Goal: Task Accomplishment & Management: Manage account settings

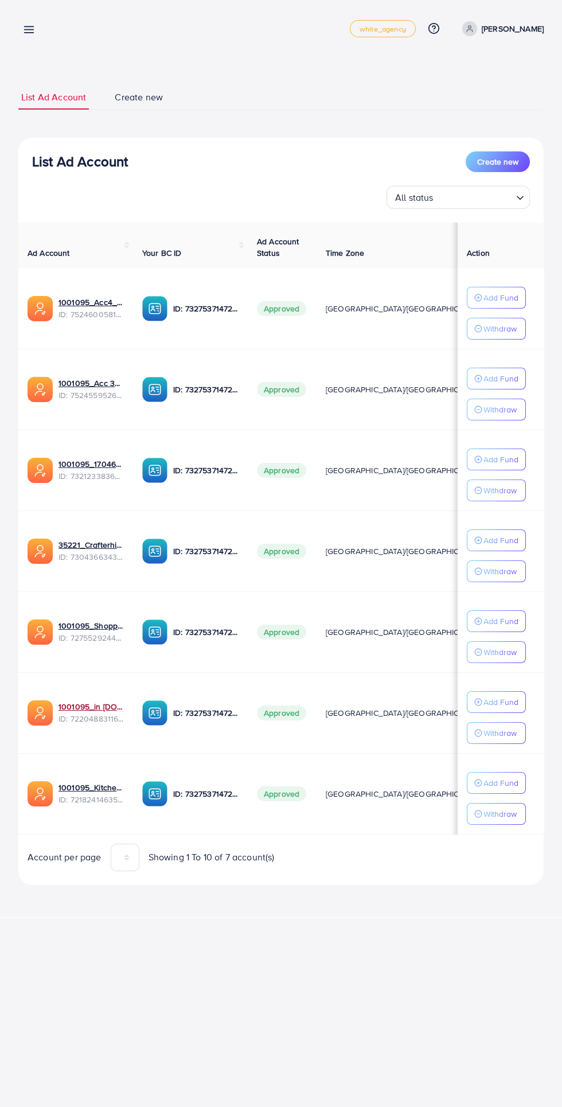
click at [87, 702] on link "1001095_in [DOMAIN_NAME]_1681150971525" at bounding box center [91, 706] width 65 height 11
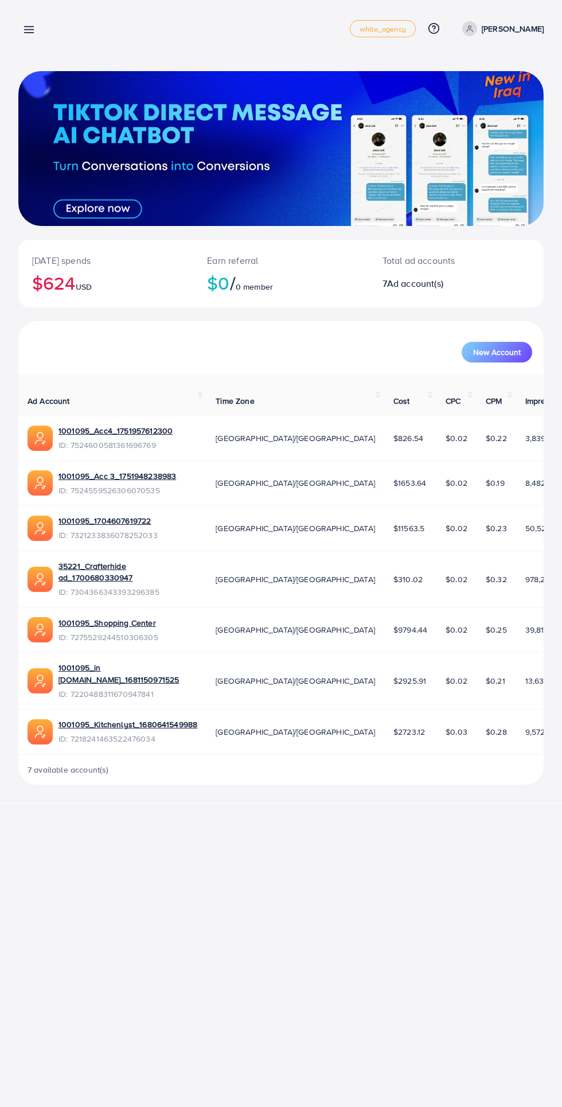
click at [29, 30] on line at bounding box center [29, 30] width 9 height 0
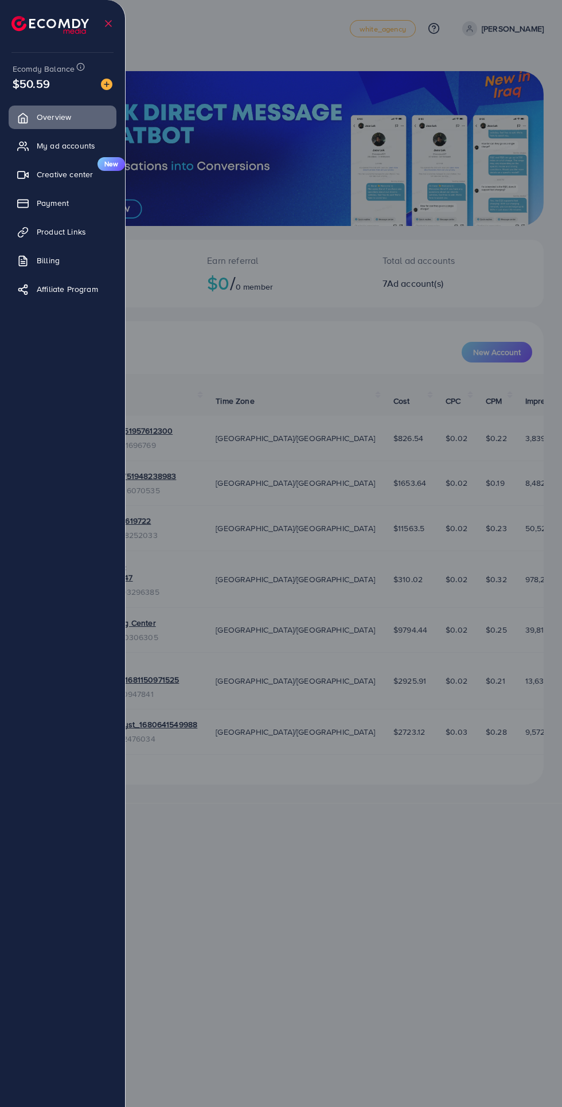
click at [52, 148] on span "My ad accounts" at bounding box center [66, 145] width 59 height 11
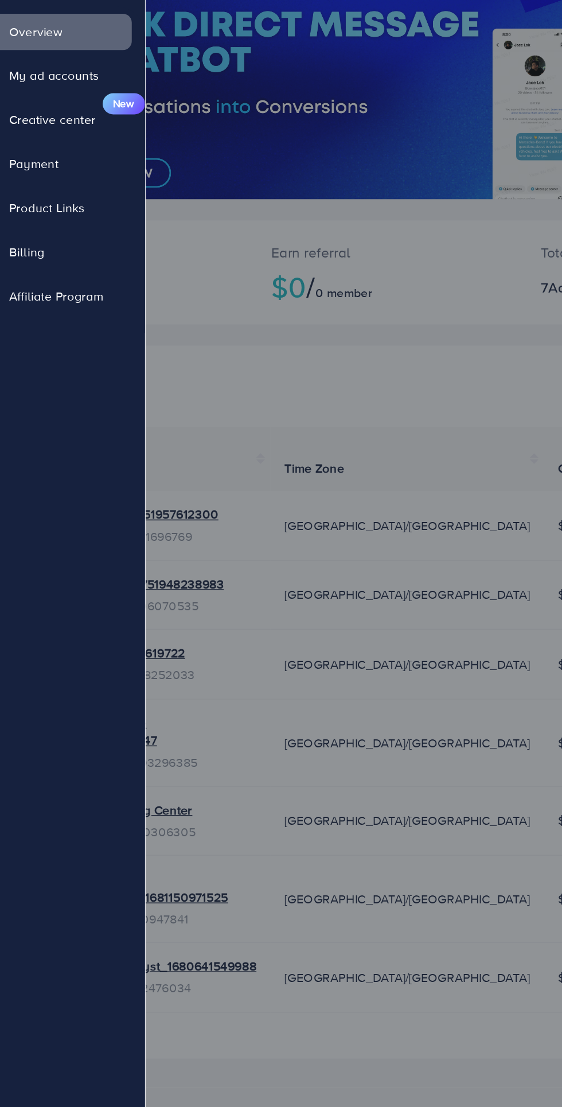
click at [67, 141] on span "My ad accounts" at bounding box center [66, 145] width 59 height 11
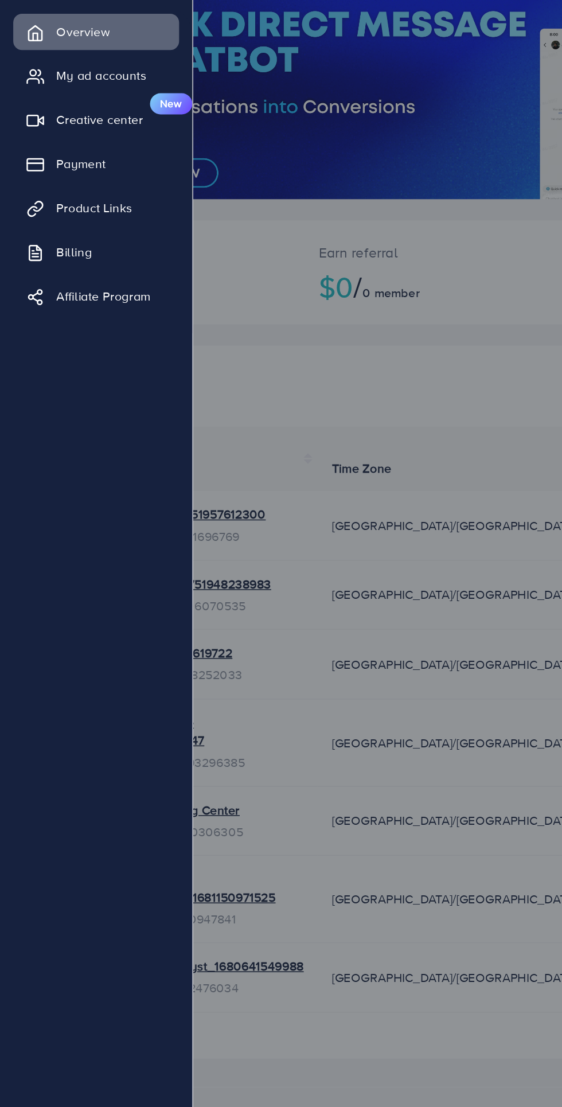
click at [42, 148] on span "My ad accounts" at bounding box center [66, 145] width 59 height 11
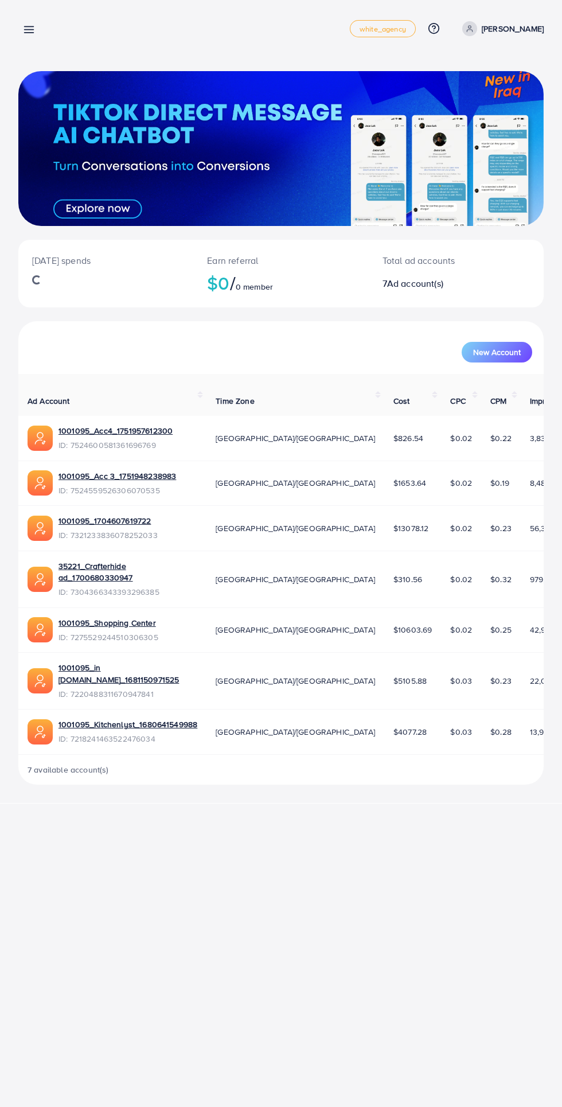
click at [29, 27] on line at bounding box center [29, 27] width 9 height 0
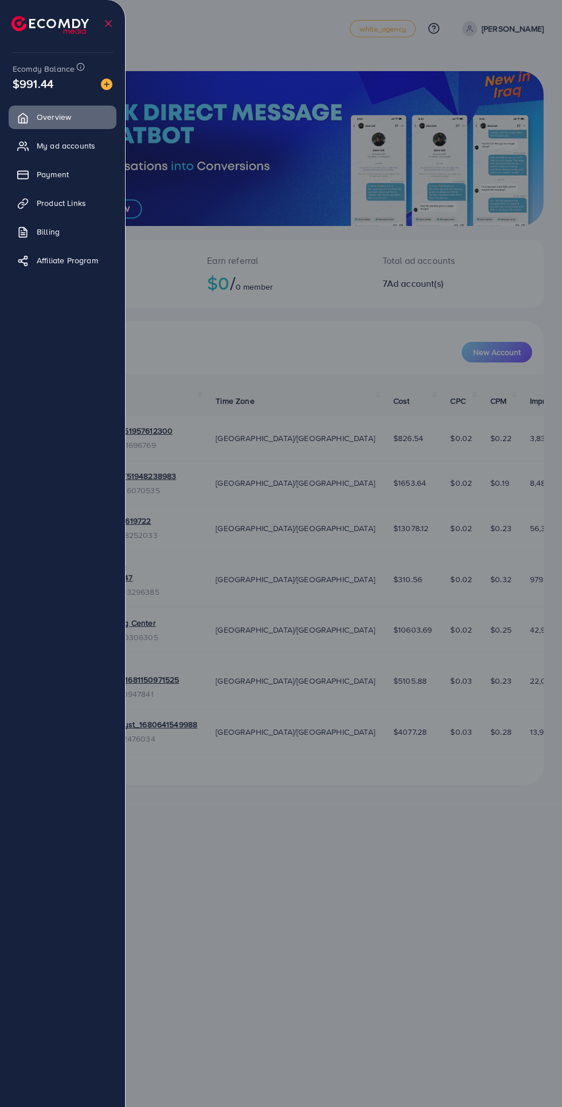
click at [58, 150] on span "My ad accounts" at bounding box center [66, 145] width 59 height 11
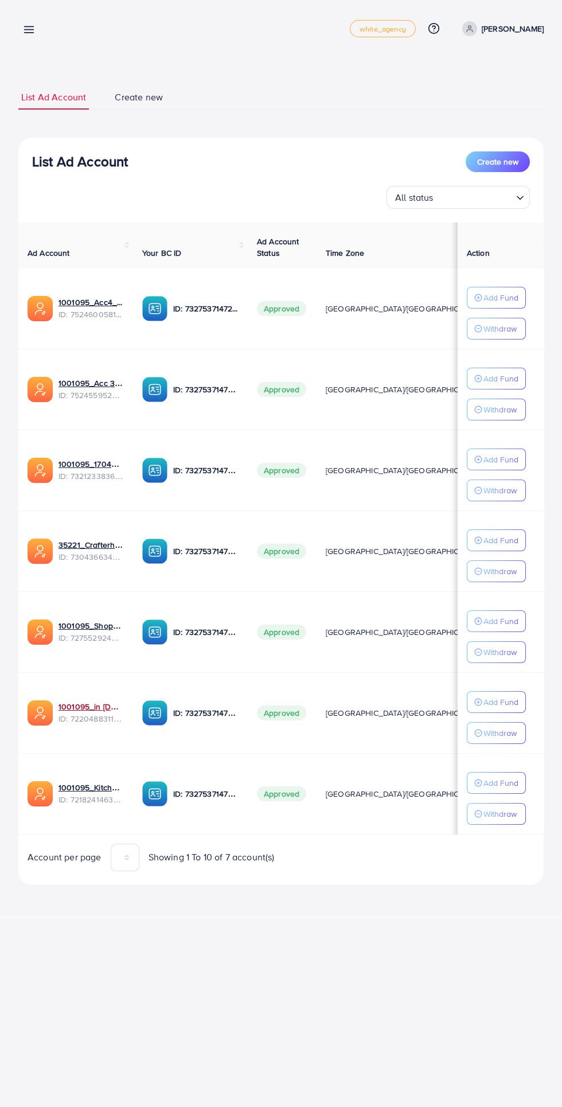
click at [82, 707] on link "1001095_in [DOMAIN_NAME]_1681150971525" at bounding box center [91, 706] width 65 height 11
